Goal: Navigation & Orientation: Go to known website

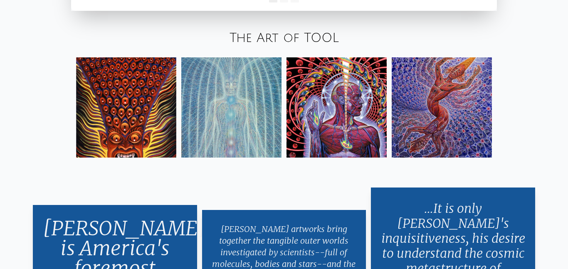
scroll to position [1367, 0]
